Goal: Transaction & Acquisition: Obtain resource

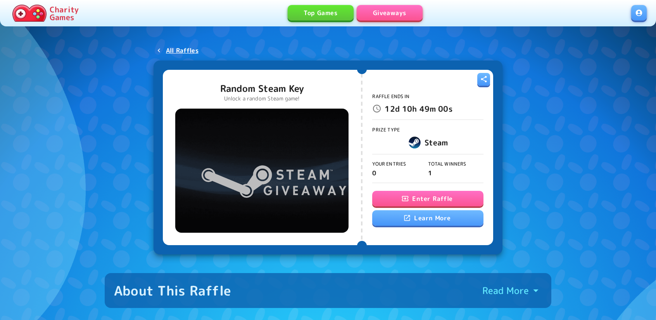
click at [408, 205] on button "Enter Raffle" at bounding box center [427, 199] width 111 height 16
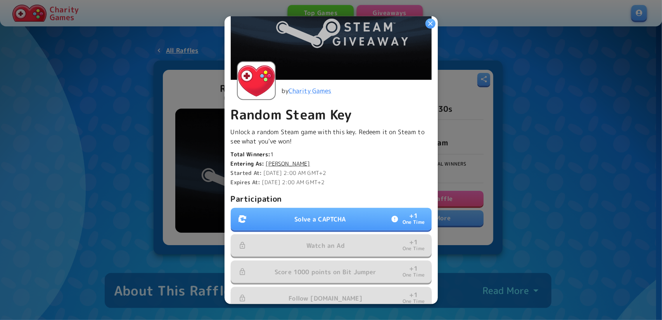
scroll to position [116, 0]
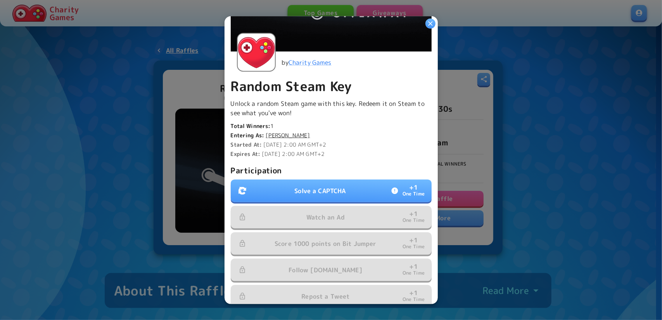
click at [320, 180] on button "Solve a CAPTCHA + 1 One Time" at bounding box center [331, 191] width 201 height 22
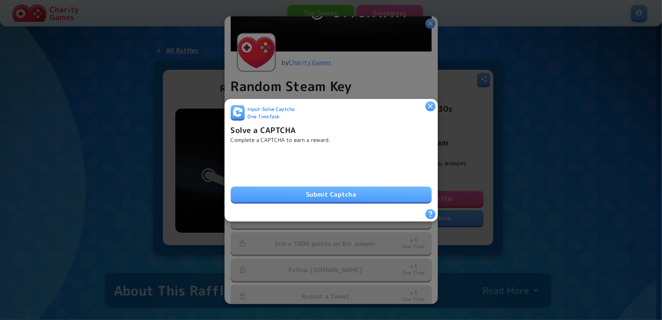
click at [378, 193] on button "Submit Captcha" at bounding box center [331, 195] width 201 height 16
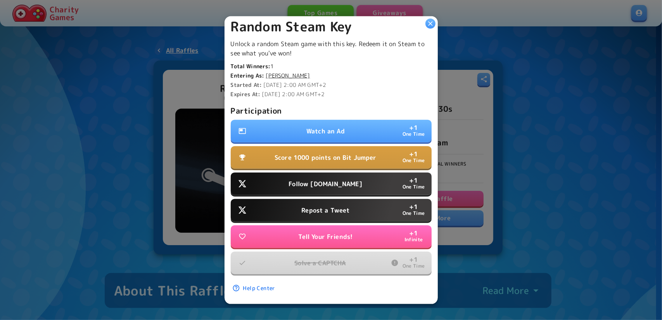
scroll to position [179, 0]
click at [342, 185] on button "Follow Water.org + 1 One Time" at bounding box center [331, 183] width 201 height 22
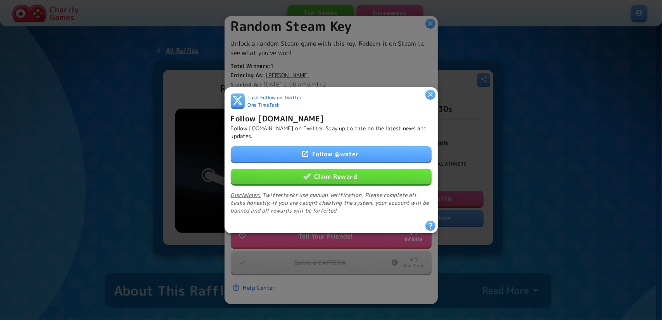
click at [333, 179] on button "Claim Reward" at bounding box center [331, 176] width 201 height 16
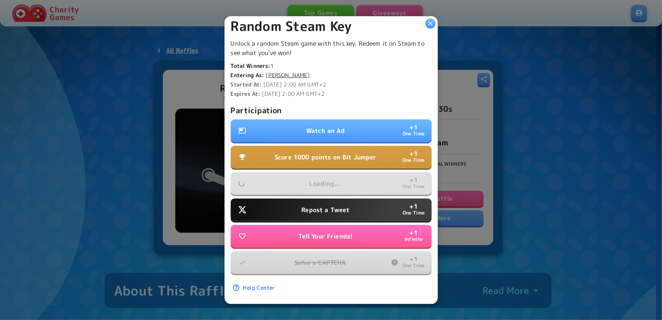
click at [337, 205] on p "Repost a Tweet" at bounding box center [325, 209] width 48 height 9
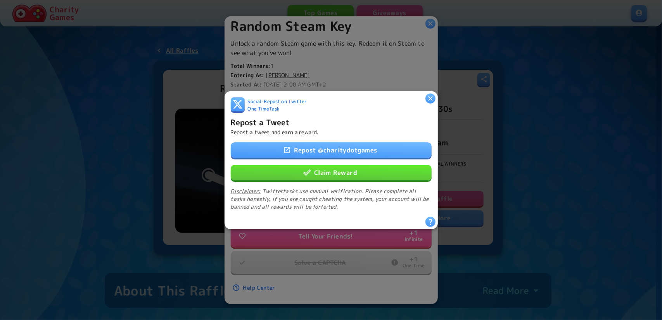
click at [326, 177] on div "Repost @ charitydotgames Claim Reward Disclaimer: Twitter tasks use manual veri…" at bounding box center [331, 176] width 201 height 68
click at [326, 172] on button "Claim Reward" at bounding box center [331, 172] width 201 height 16
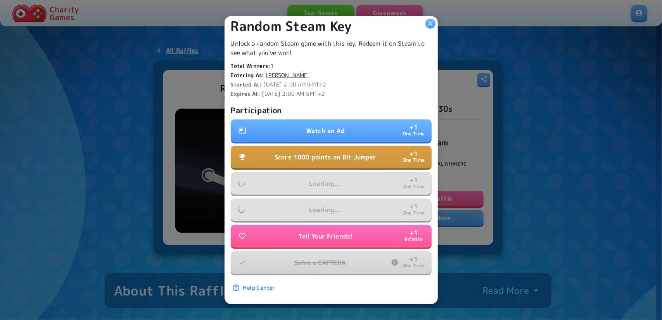
click at [328, 128] on p "Watch an Ad" at bounding box center [325, 130] width 38 height 9
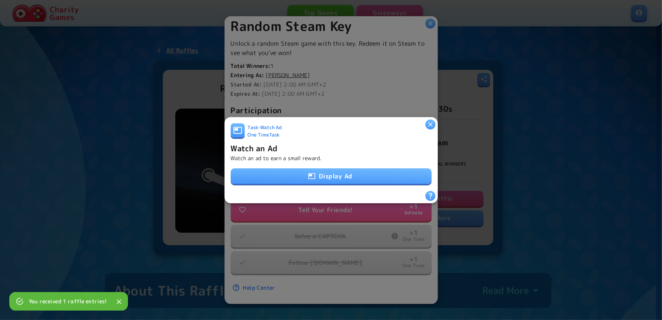
click at [349, 172] on button "Display Ad" at bounding box center [331, 176] width 201 height 16
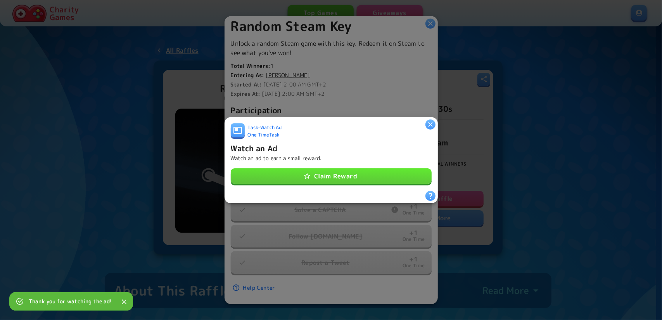
click at [377, 178] on button "Claim Reward" at bounding box center [331, 176] width 201 height 16
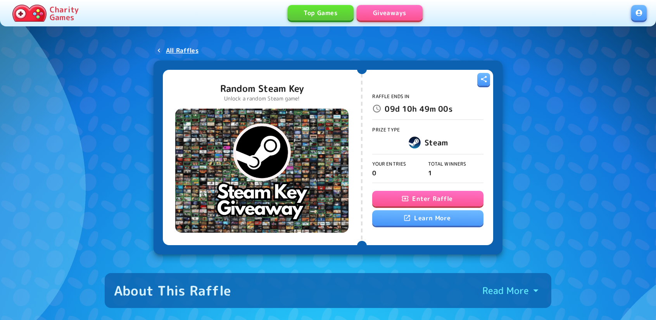
click at [459, 200] on button "Enter Raffle" at bounding box center [427, 199] width 111 height 16
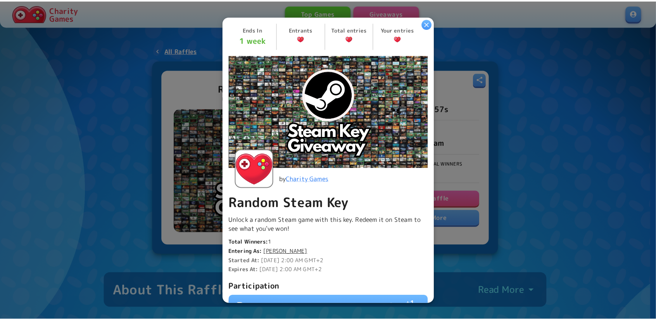
scroll to position [153, 0]
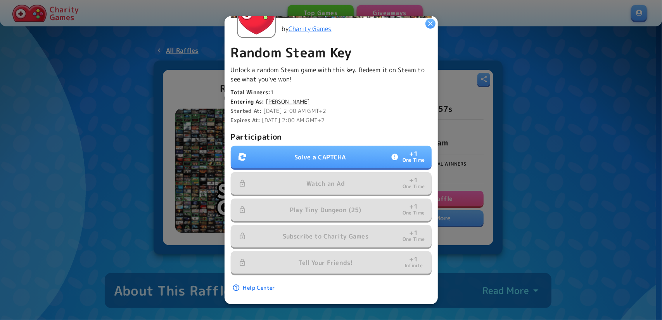
click at [318, 146] on button "Solve a CAPTCHA + 1 One Time" at bounding box center [331, 157] width 201 height 22
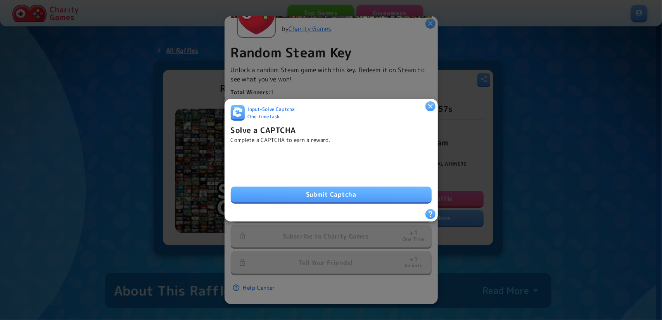
click at [316, 191] on button "Submit Captcha" at bounding box center [331, 195] width 201 height 16
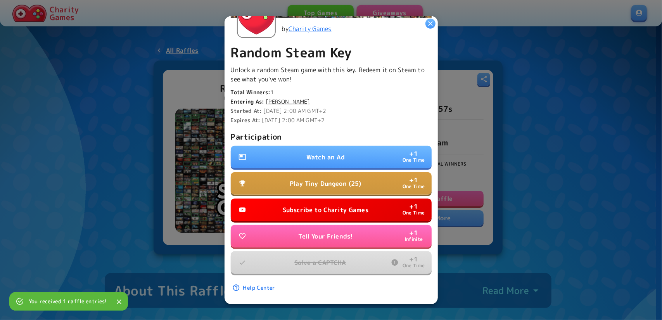
click at [341, 205] on p "Subscribe to Charity Games" at bounding box center [326, 209] width 86 height 9
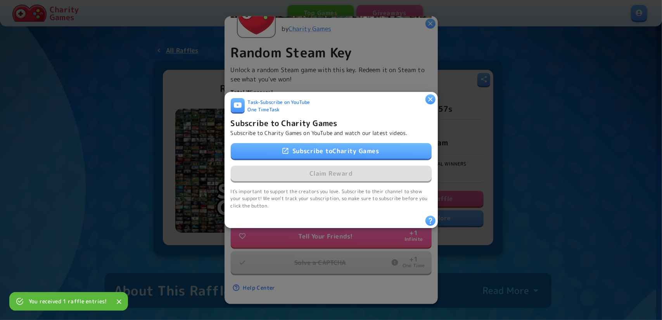
click at [314, 143] on link "Subscribe to Charity Games" at bounding box center [331, 151] width 201 height 16
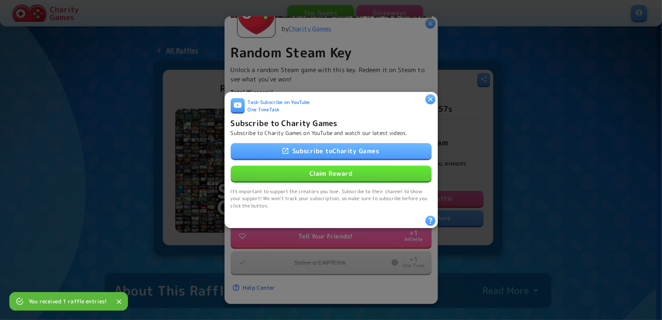
click at [290, 170] on button "Claim Reward" at bounding box center [331, 174] width 201 height 16
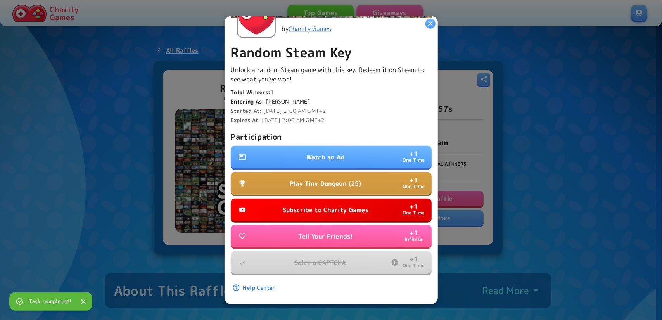
click at [332, 155] on p "Watch an Ad" at bounding box center [325, 156] width 38 height 9
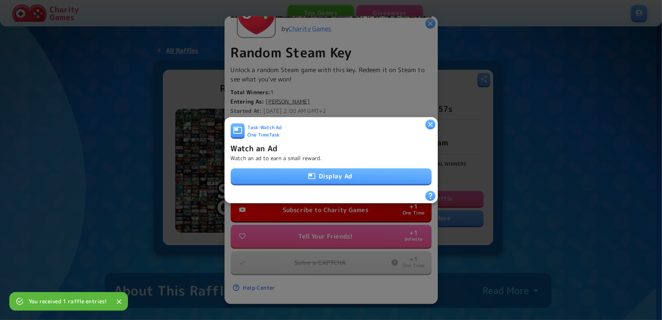
click at [308, 174] on icon "button" at bounding box center [312, 176] width 8 height 8
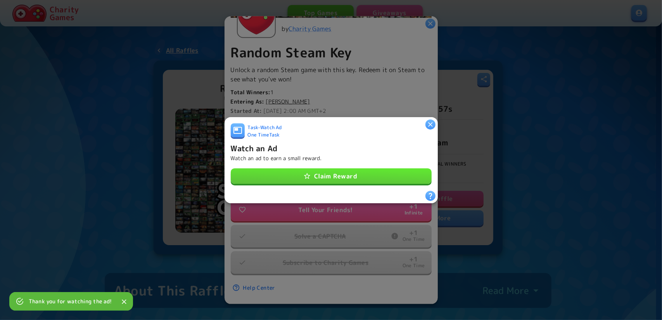
click at [334, 176] on button "Claim Reward" at bounding box center [331, 176] width 201 height 16
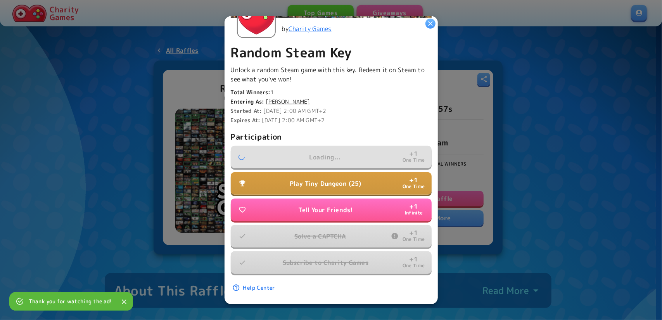
click at [352, 180] on p "Play Tiny Dungeon (25)" at bounding box center [325, 183] width 71 height 9
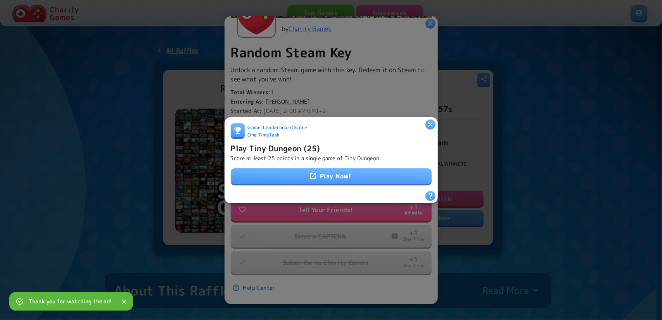
click at [348, 175] on link "Play Now!" at bounding box center [331, 176] width 201 height 16
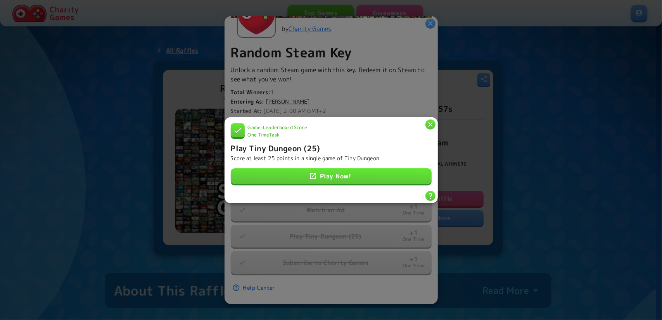
click at [431, 121] on icon "button" at bounding box center [431, 124] width 8 height 8
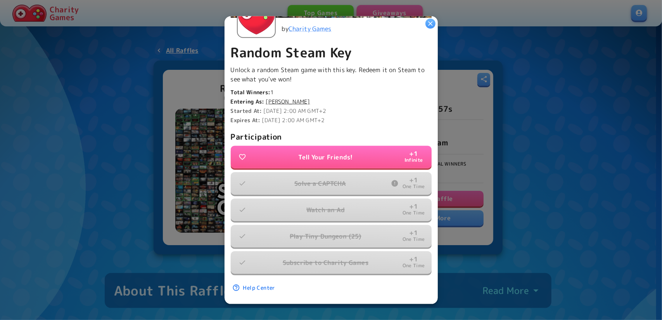
click at [431, 24] on icon "button" at bounding box center [431, 23] width 8 height 8
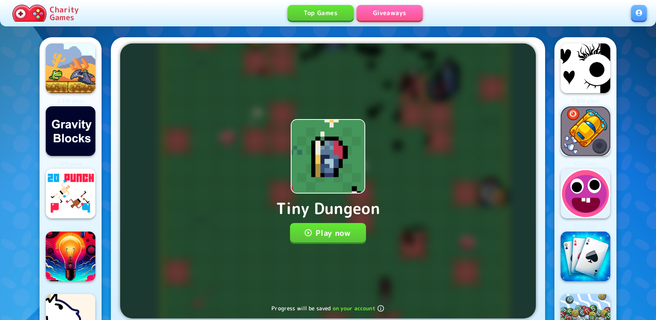
click at [342, 235] on button "Play now" at bounding box center [328, 232] width 76 height 19
